Goal: Task Accomplishment & Management: Use online tool/utility

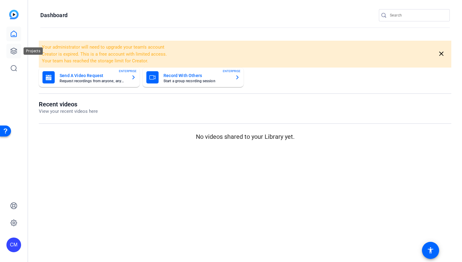
click at [13, 49] on icon at bounding box center [13, 50] width 7 height 7
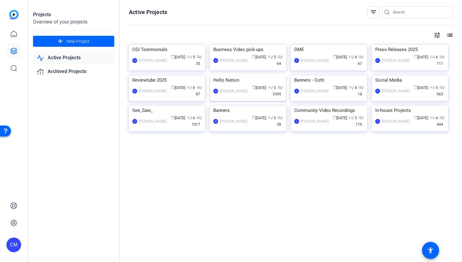
click at [242, 76] on img at bounding box center [248, 76] width 76 height 0
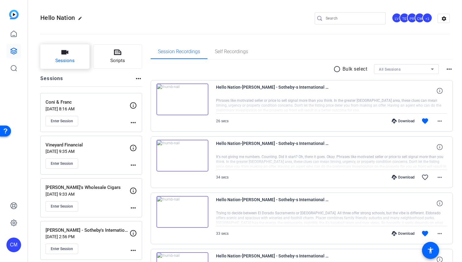
click at [75, 58] on button "Sessions" at bounding box center [64, 56] width 49 height 24
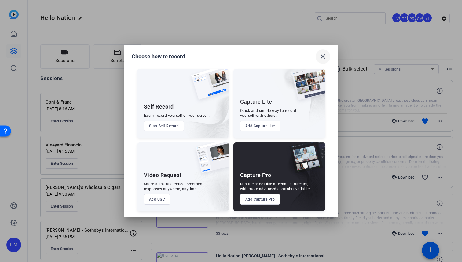
click at [324, 57] on mat-icon "close" at bounding box center [323, 56] width 7 height 7
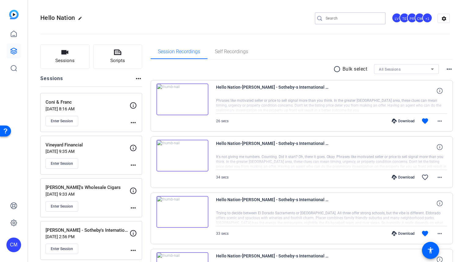
click at [327, 21] on input "Search" at bounding box center [353, 18] width 55 height 7
type input "terrys"
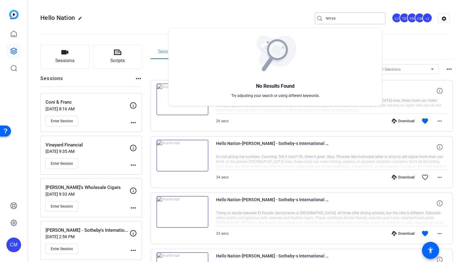
click at [337, 19] on div at bounding box center [231, 131] width 462 height 262
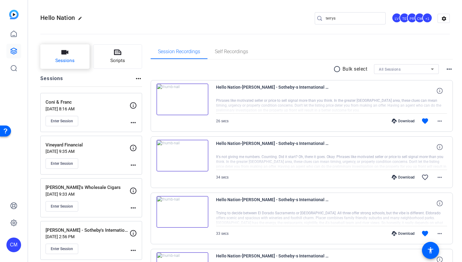
click at [76, 63] on button "Sessions" at bounding box center [64, 56] width 49 height 24
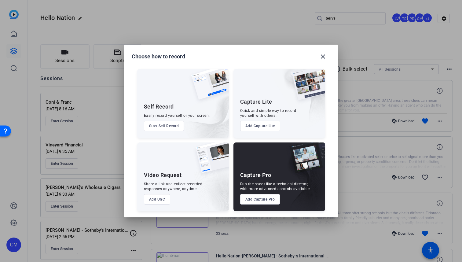
click at [254, 199] on button "Add Capture Pro" at bounding box center [260, 199] width 40 height 10
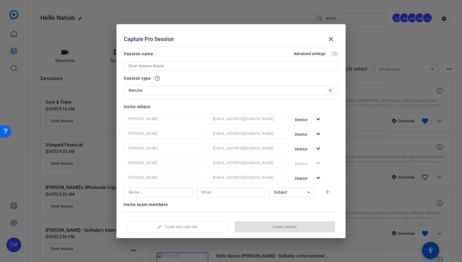
click at [171, 66] on input at bounding box center [231, 65] width 205 height 7
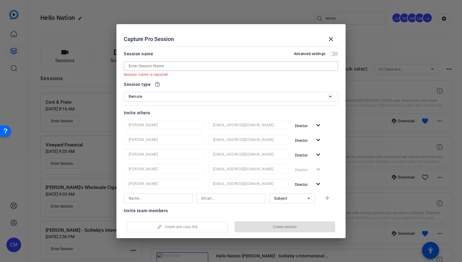
paste input "[PERSON_NAME] Cleaning & Restoration"
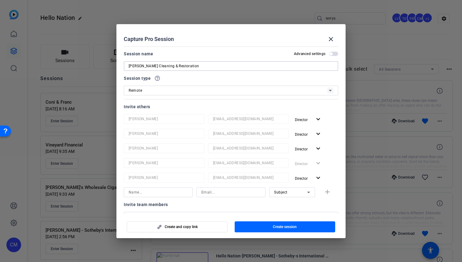
type input "[PERSON_NAME] Cleaning & Restoration"
click at [149, 91] on div "Remote" at bounding box center [228, 91] width 199 height 8
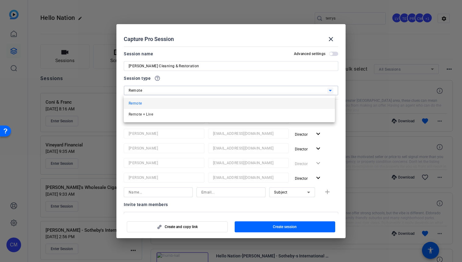
click at [175, 102] on mat-option "Remote" at bounding box center [229, 103] width 211 height 11
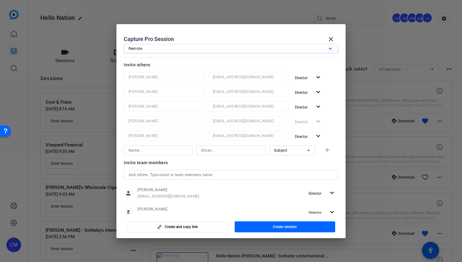
scroll to position [119, 0]
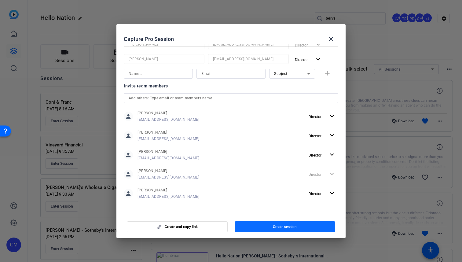
click at [285, 227] on span "Create session" at bounding box center [285, 226] width 24 height 5
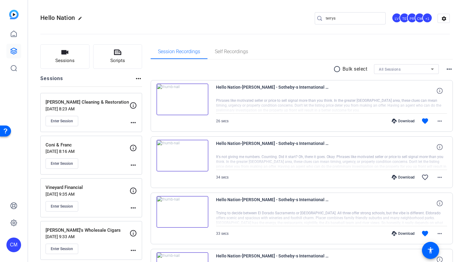
click at [132, 121] on mat-icon "more_horiz" at bounding box center [133, 122] width 7 height 7
click at [150, 132] on span "Edit Session" at bounding box center [149, 131] width 28 height 7
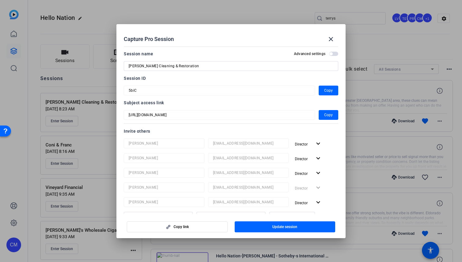
click at [120, 90] on mat-dialog-content "Session name Advanced settings [PERSON_NAME] Cleaning & Restoration Session ID …" at bounding box center [231, 129] width 229 height 170
click at [373, 131] on div at bounding box center [231, 131] width 462 height 262
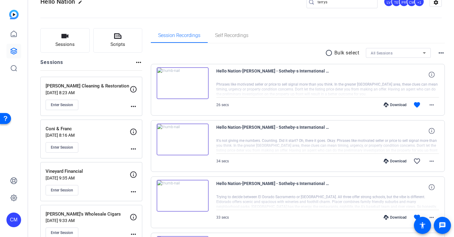
scroll to position [0, 0]
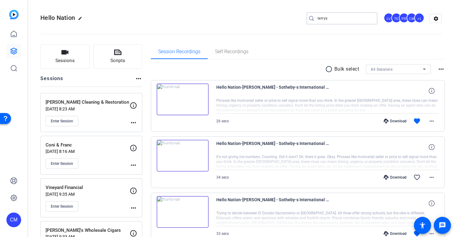
drag, startPoint x: 331, startPoint y: 20, endPoint x: 287, endPoint y: 20, distance: 44.1
click at [287, 20] on div "Hello Nation edit terrys LV TE PR CM +1 settings" at bounding box center [240, 18] width 401 height 9
type input "greater"
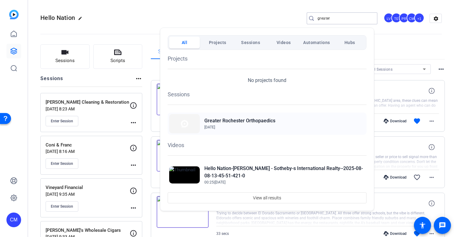
click at [265, 124] on h2 "Greater Rochester Orthopaedics" at bounding box center [239, 120] width 71 height 7
click at [150, 35] on div at bounding box center [227, 118] width 454 height 237
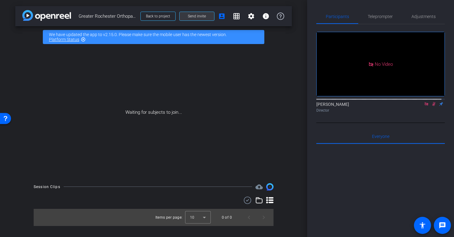
click at [199, 13] on span at bounding box center [197, 16] width 35 height 15
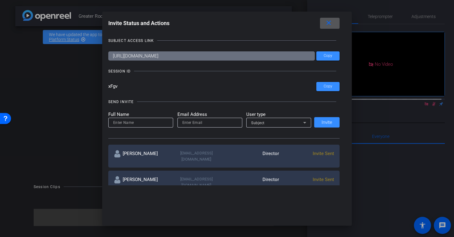
click at [87, 100] on div at bounding box center [227, 118] width 454 height 237
